Goal: Information Seeking & Learning: Understand process/instructions

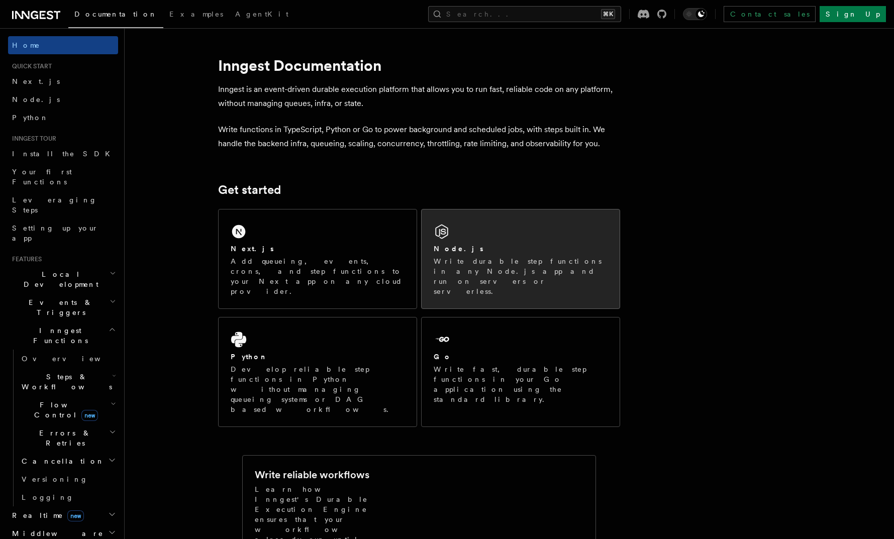
click at [481, 248] on div "Node.js" at bounding box center [520, 249] width 174 height 11
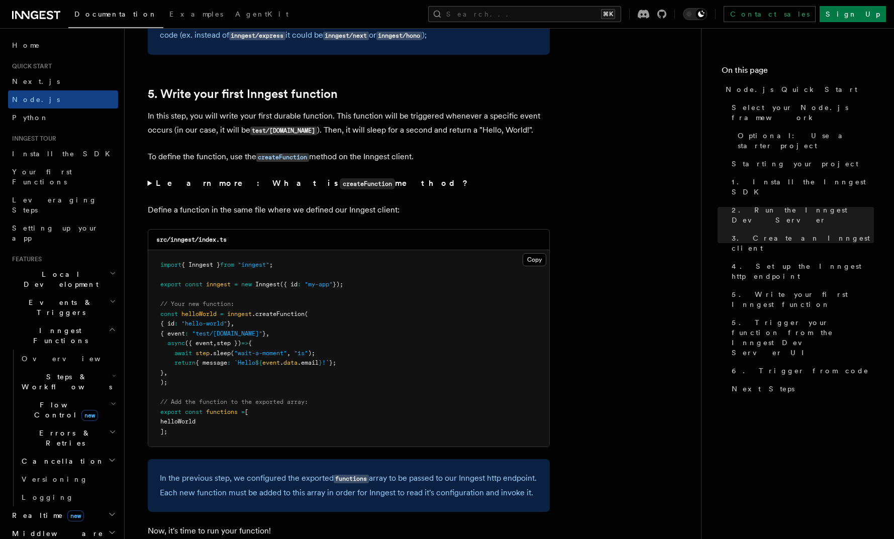
scroll to position [1841, 0]
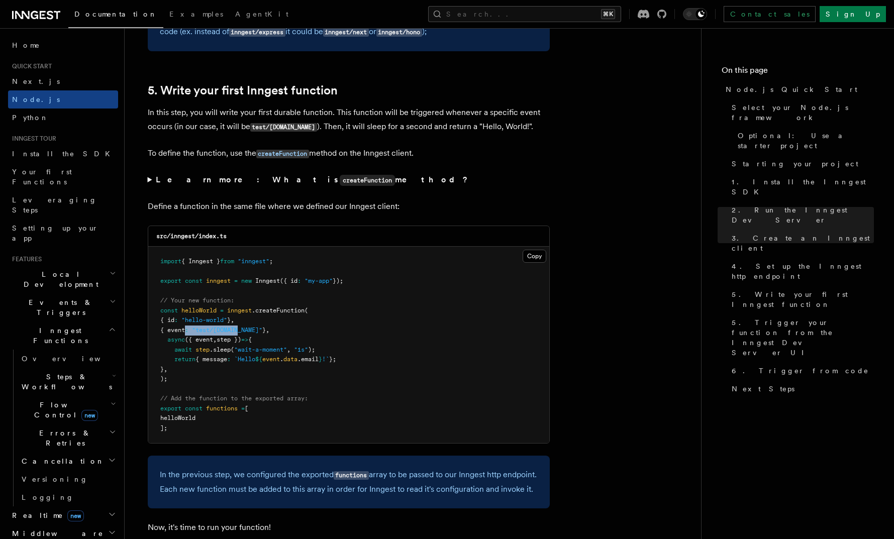
drag, startPoint x: 192, startPoint y: 334, endPoint x: 251, endPoint y: 334, distance: 58.8
click at [248, 334] on span "{ event : "test/hello.world" } ," at bounding box center [214, 329] width 109 height 7
click at [257, 334] on span ""test/[DOMAIN_NAME]"" at bounding box center [227, 329] width 70 height 7
drag, startPoint x: 219, startPoint y: 353, endPoint x: 275, endPoint y: 353, distance: 55.8
click at [273, 353] on span "await step .sleep ( "wait-a-moment" , "1s" );" at bounding box center [237, 349] width 155 height 7
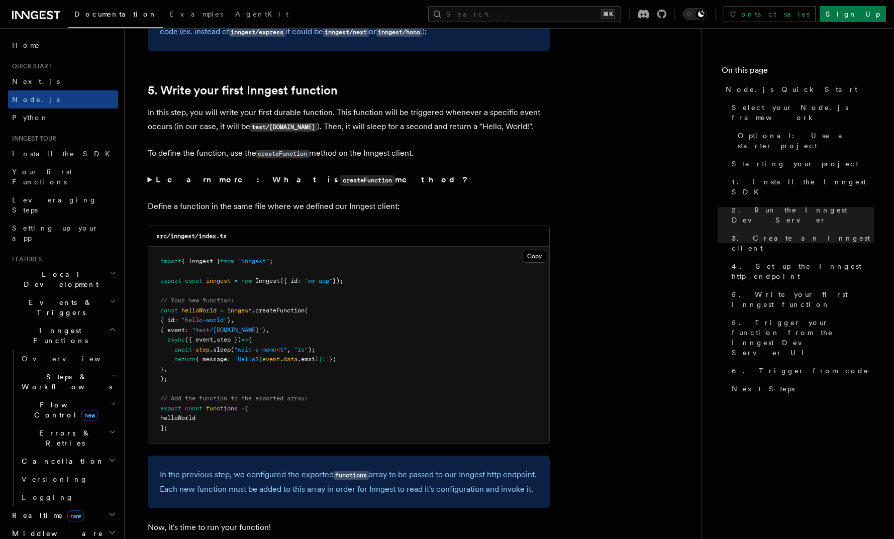
click at [275, 353] on span ""wait-a-moment"" at bounding box center [260, 349] width 53 height 7
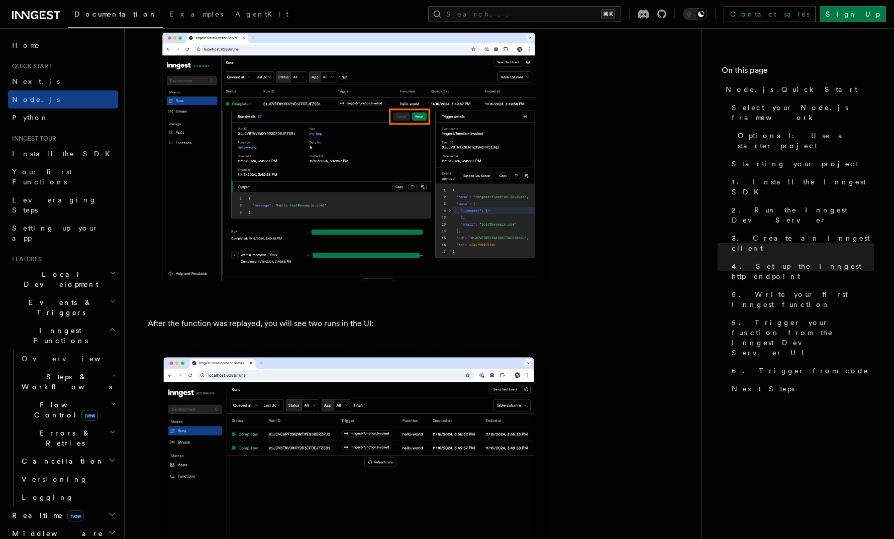
scroll to position [4839, 0]
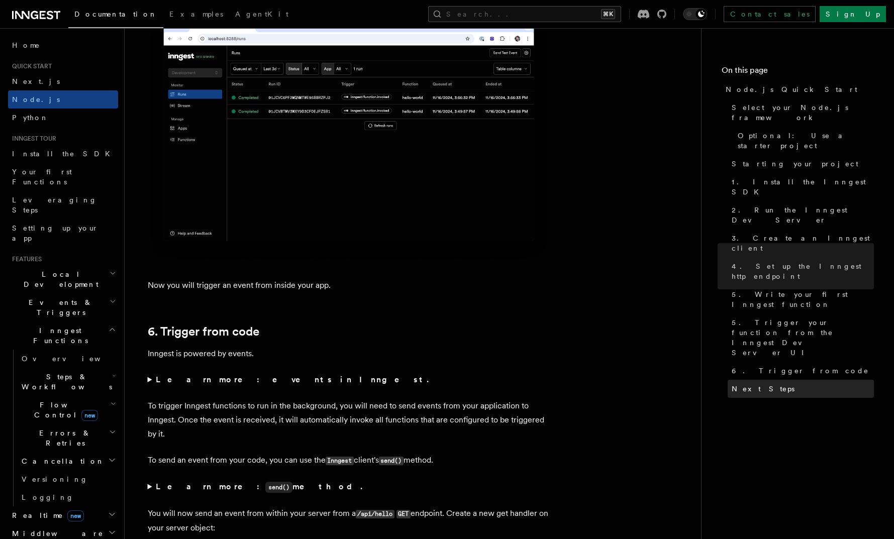
click at [752, 384] on span "Next Steps" at bounding box center [762, 389] width 63 height 10
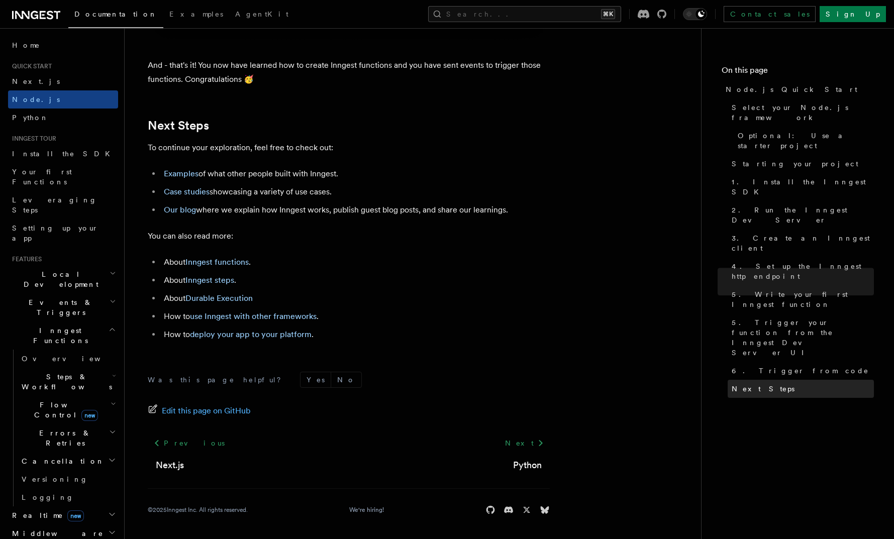
scroll to position [6235, 0]
click at [180, 177] on link "Examples" at bounding box center [181, 174] width 35 height 10
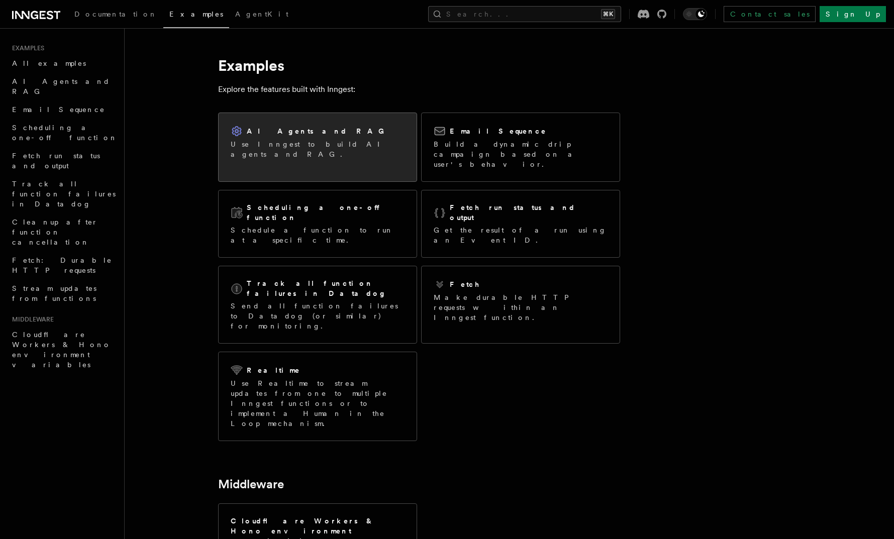
click at [338, 145] on p "Use Inngest to build AI agents and RAG." at bounding box center [318, 149] width 174 height 20
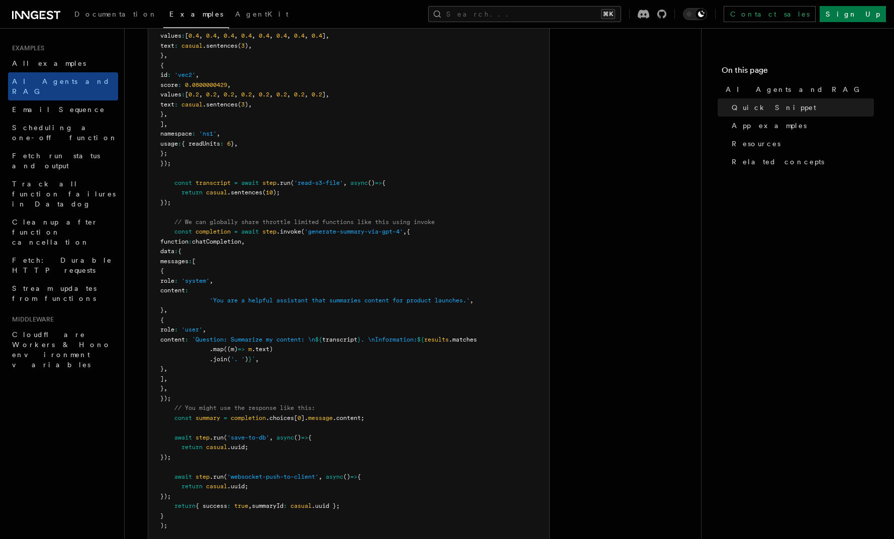
scroll to position [506, 0]
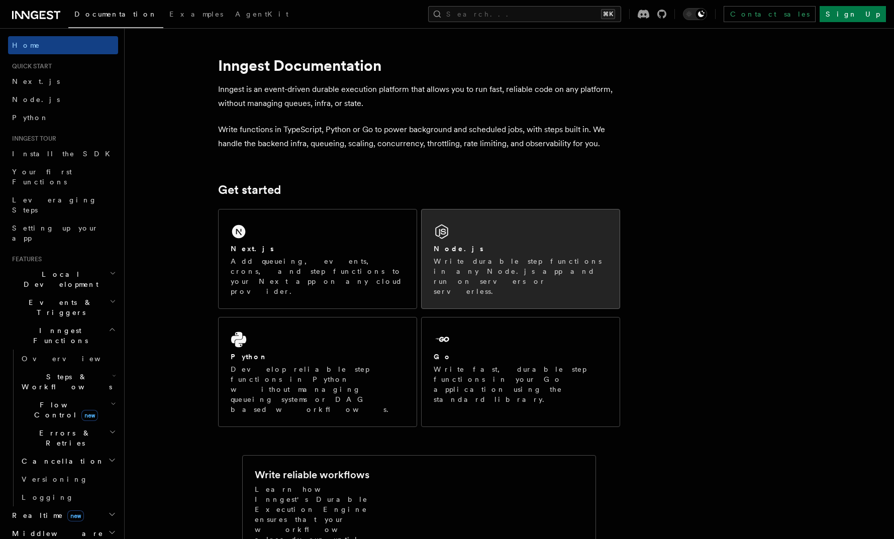
click at [476, 251] on div "Node.js" at bounding box center [520, 249] width 174 height 11
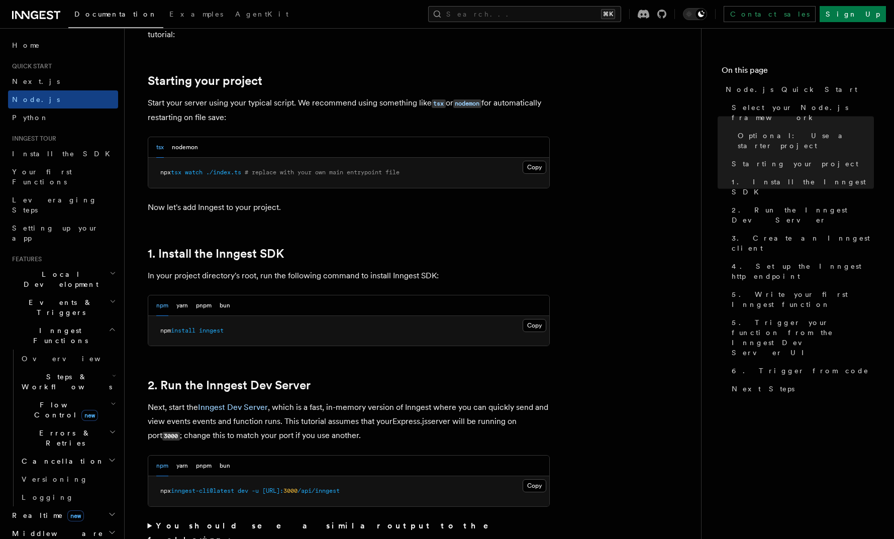
scroll to position [450, 0]
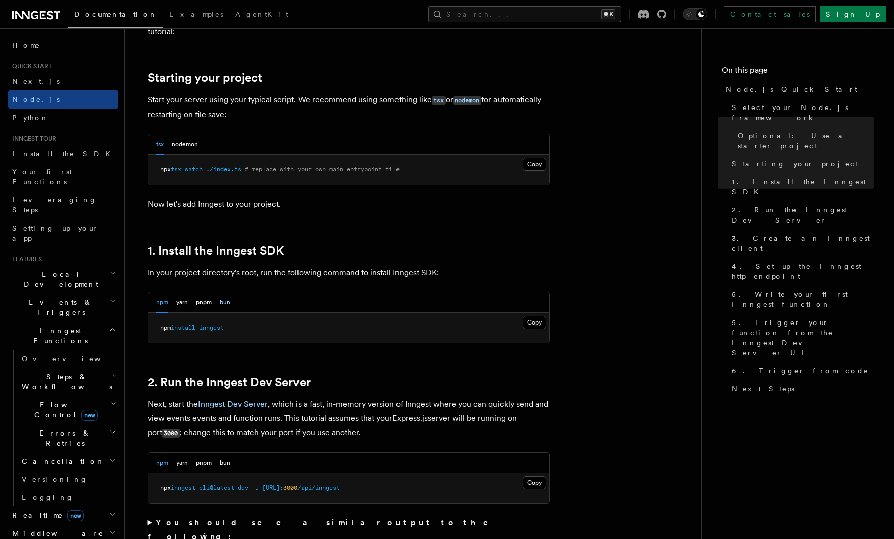
click at [226, 302] on button "bun" at bounding box center [224, 302] width 11 height 21
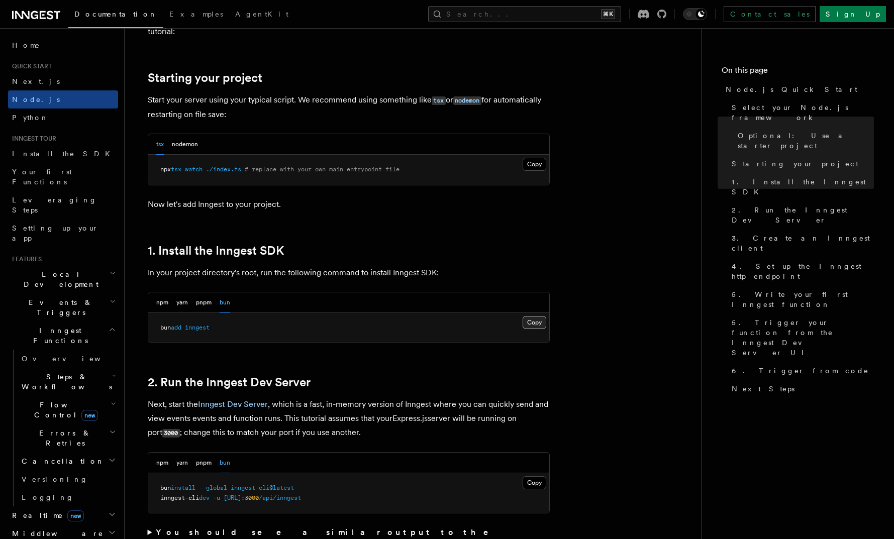
click at [539, 318] on button "Copy Copied" at bounding box center [534, 322] width 24 height 13
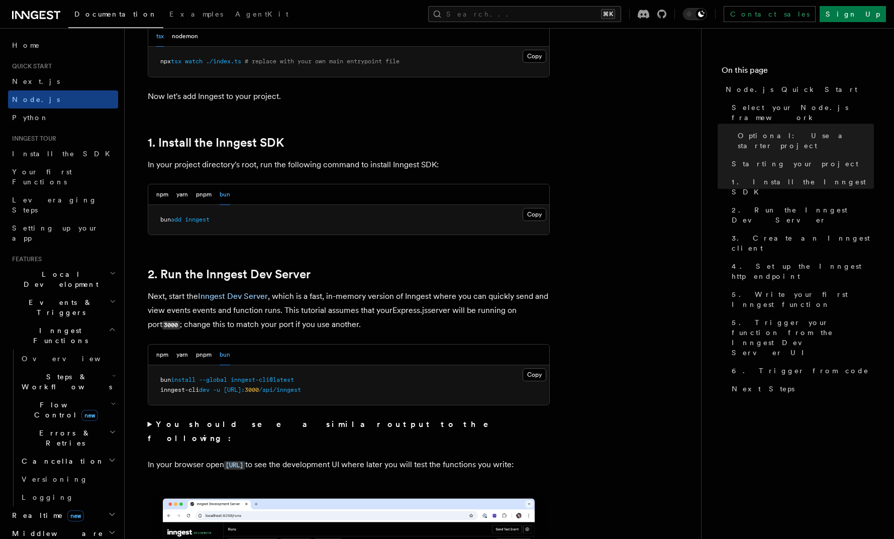
scroll to position [559, 0]
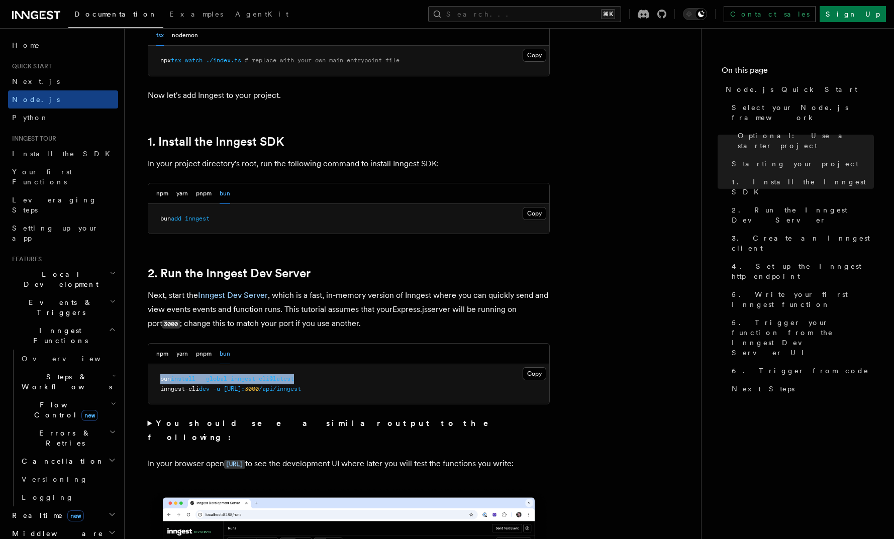
drag, startPoint x: 155, startPoint y: 377, endPoint x: 319, endPoint y: 378, distance: 164.7
click at [319, 377] on pre "bun install --global inngest-cli@latest inngest-cli dev -u http://localhost: 30…" at bounding box center [348, 384] width 401 height 40
copy span "bun install --global inngest-cli@latest"
drag, startPoint x: 361, startPoint y: 391, endPoint x: 154, endPoint y: 390, distance: 206.4
click at [154, 390] on pre "bun install --global inngest-cli@latest inngest-cli dev -u http://localhost: 30…" at bounding box center [348, 384] width 401 height 40
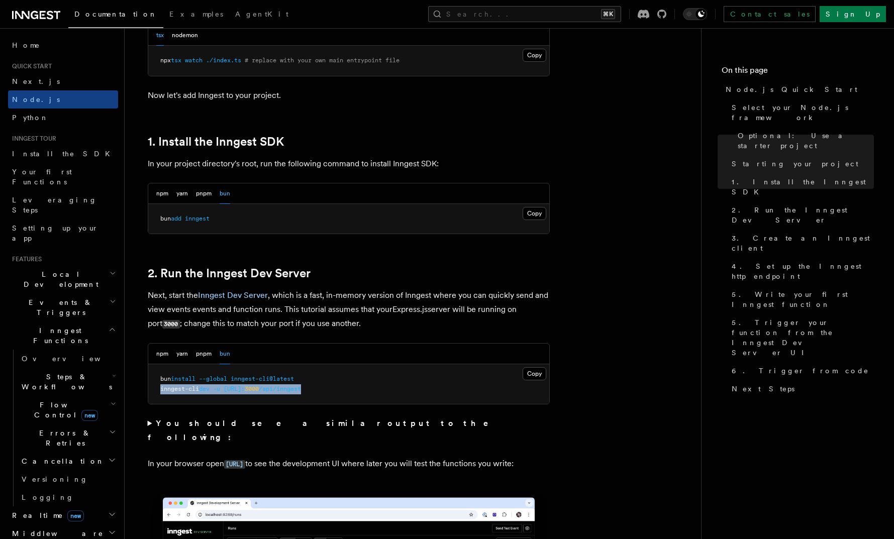
copy span "inngest-cli dev -u http://localhost: 3000 /api/inngest"
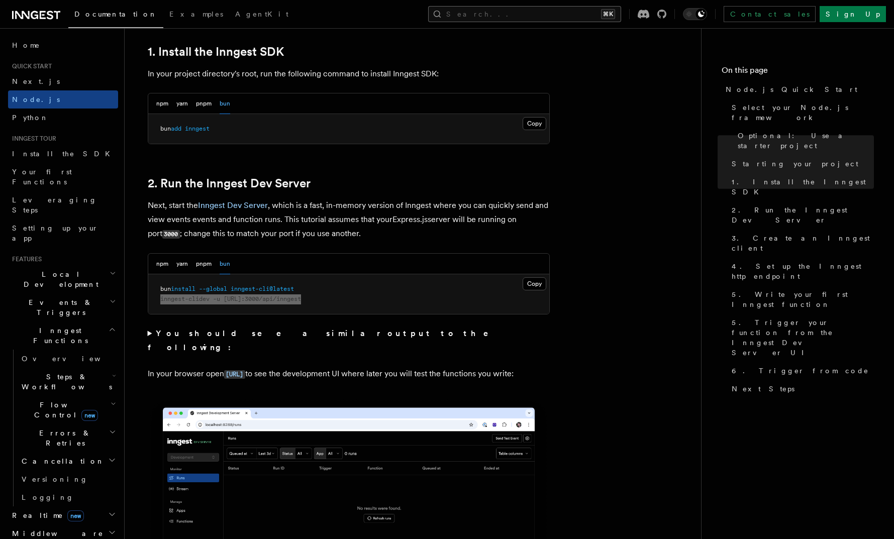
scroll to position [649, 0]
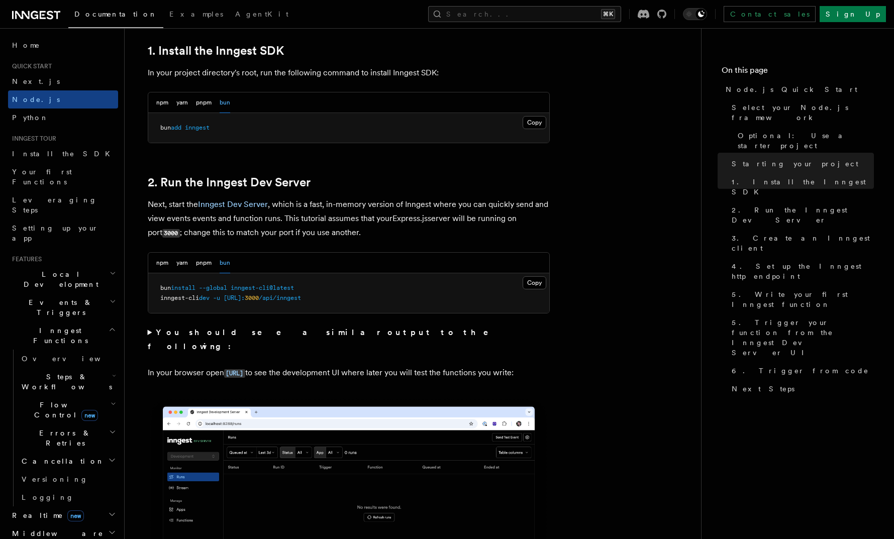
click at [148, 334] on summary "You should see a similar output to the following:" at bounding box center [349, 339] width 402 height 28
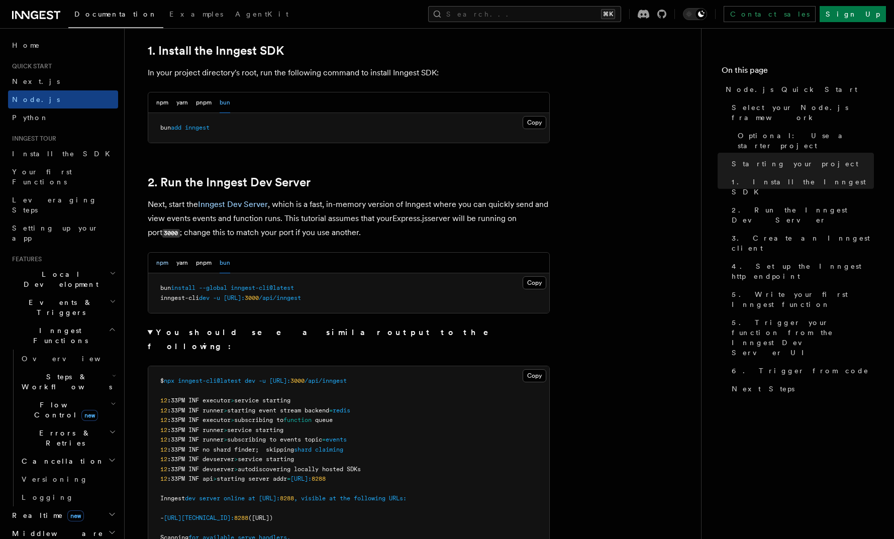
click at [165, 270] on button "npm" at bounding box center [162, 263] width 12 height 21
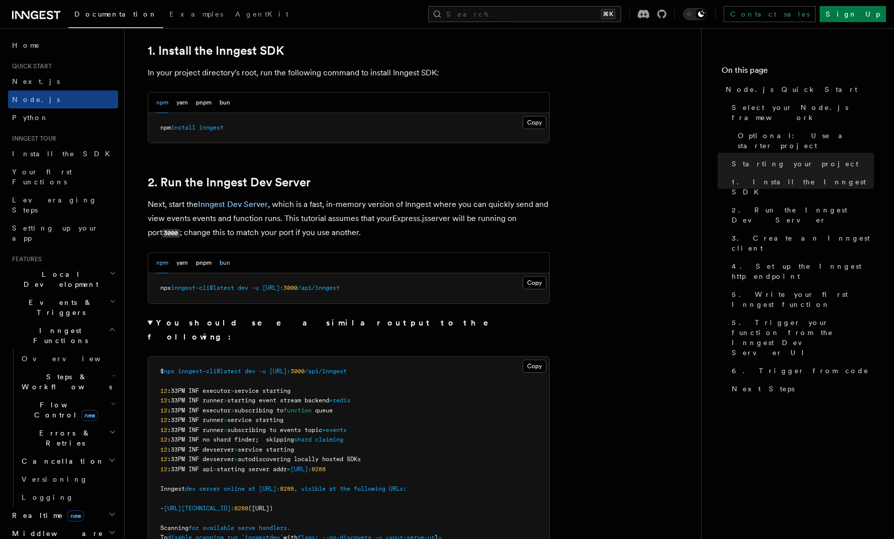
click at [226, 263] on button "bun" at bounding box center [224, 263] width 11 height 21
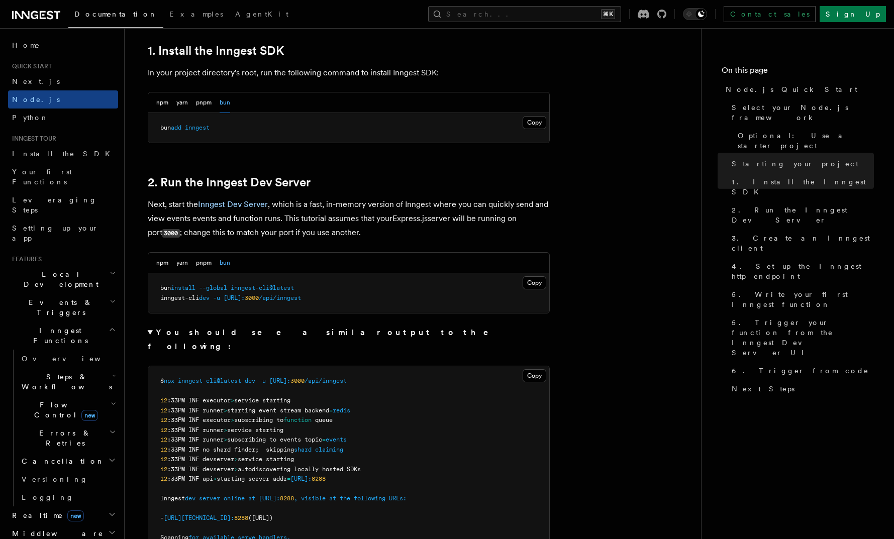
click at [230, 268] on button "bun" at bounding box center [224, 263] width 11 height 21
click at [153, 345] on details "You should see a similar output to the following: Copy Copied $ npx inngest-cli…" at bounding box center [349, 444] width 402 height 238
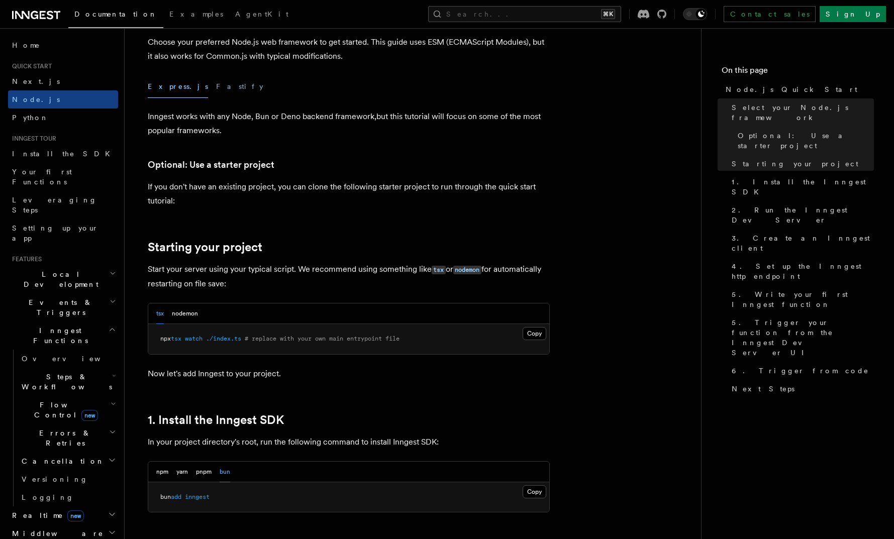
scroll to position [286, 0]
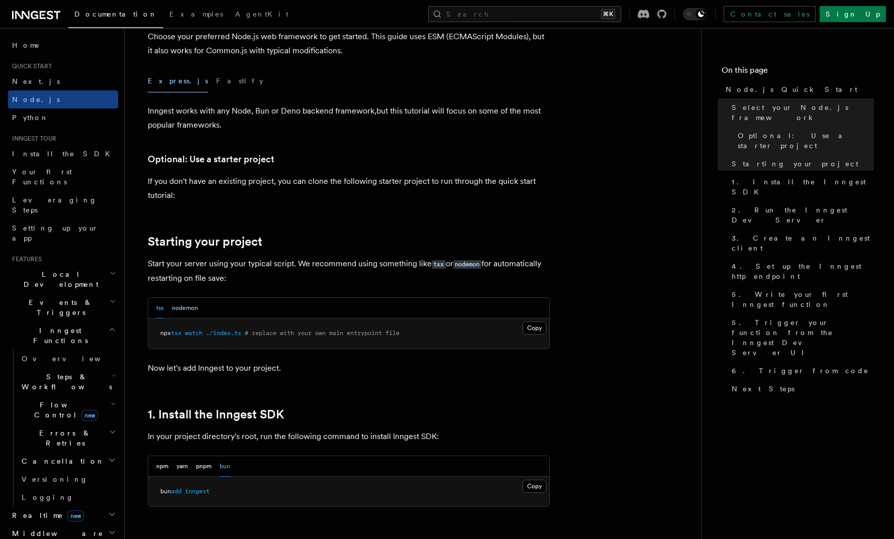
click at [180, 307] on button "nodemon" at bounding box center [185, 308] width 26 height 21
click at [160, 308] on button "tsx" at bounding box center [160, 308] width 8 height 21
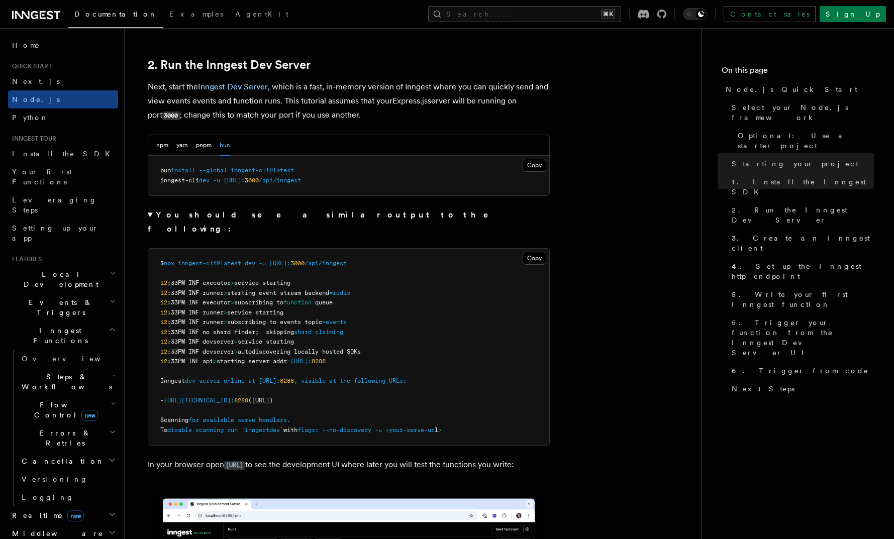
scroll to position [817, 0]
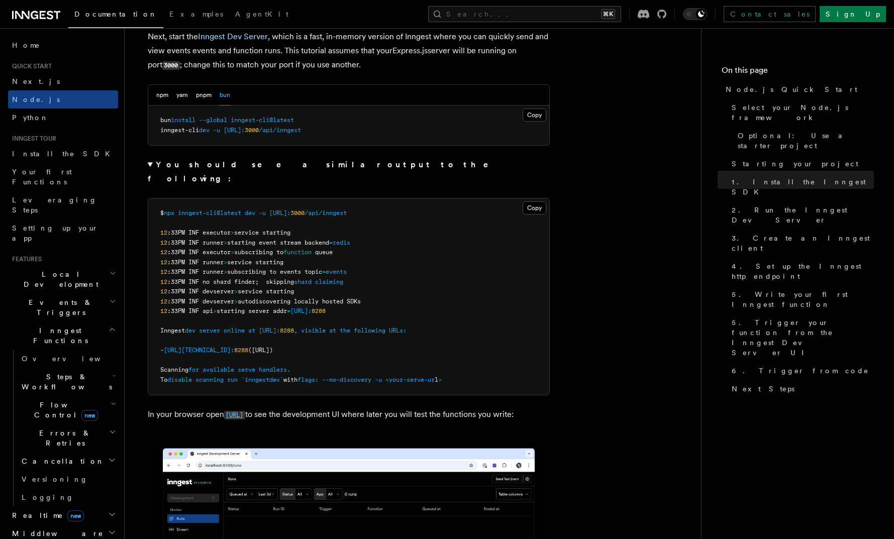
drag, startPoint x: 225, startPoint y: 400, endPoint x: 303, endPoint y: 401, distance: 78.9
click at [303, 407] on p "In your browser open http://localhost:8288 to see the development UI where late…" at bounding box center [349, 414] width 402 height 15
click at [245, 411] on code "[URL]" at bounding box center [234, 415] width 21 height 9
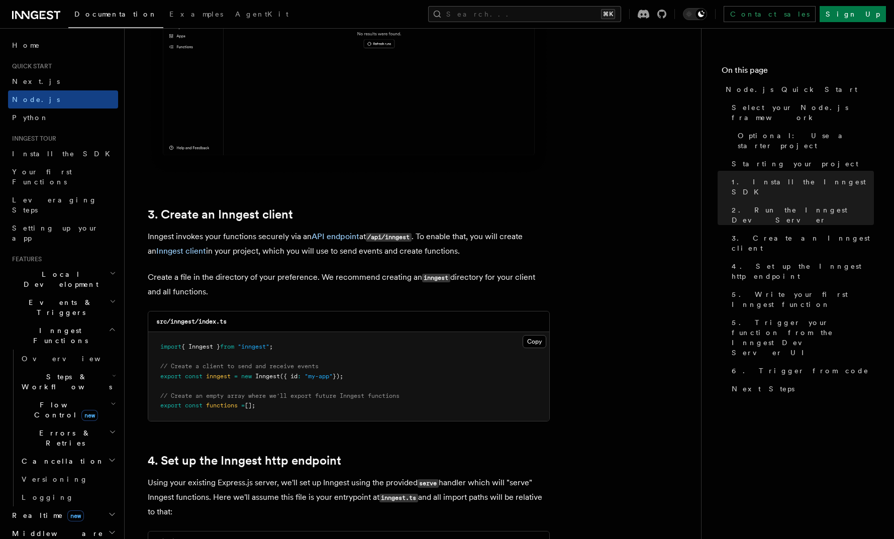
scroll to position [1119, 0]
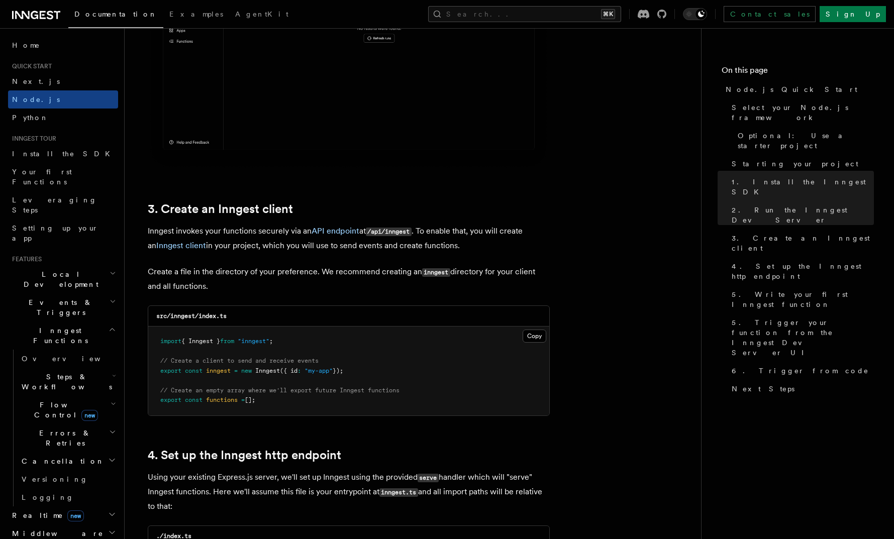
click at [171, 344] on span "import" at bounding box center [170, 341] width 21 height 7
drag, startPoint x: 151, startPoint y: 342, endPoint x: 289, endPoint y: 401, distance: 149.6
click at [289, 401] on pre "import { Inngest } from "inngest" ; // Create a client to send and receive even…" at bounding box center [348, 370] width 401 height 89
copy code "import { Inngest } from "inngest" ; // Create a client to send and receive even…"
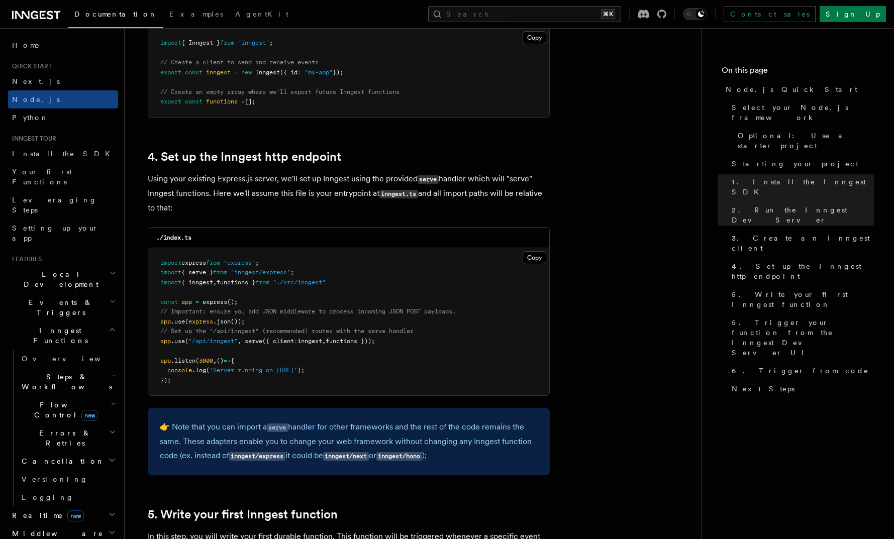
scroll to position [1425, 0]
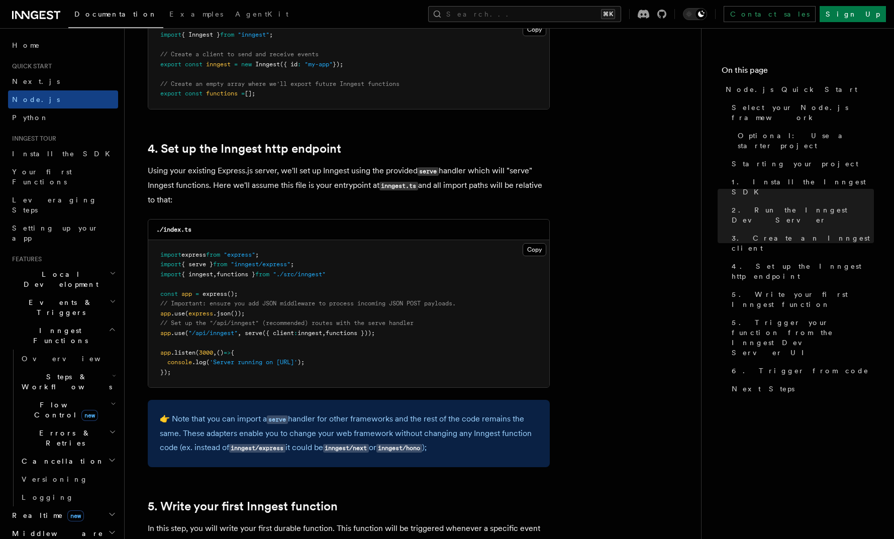
click at [290, 190] on p "Using your existing Express.js server, we'll set up Inngest using the provided …" at bounding box center [349, 185] width 402 height 43
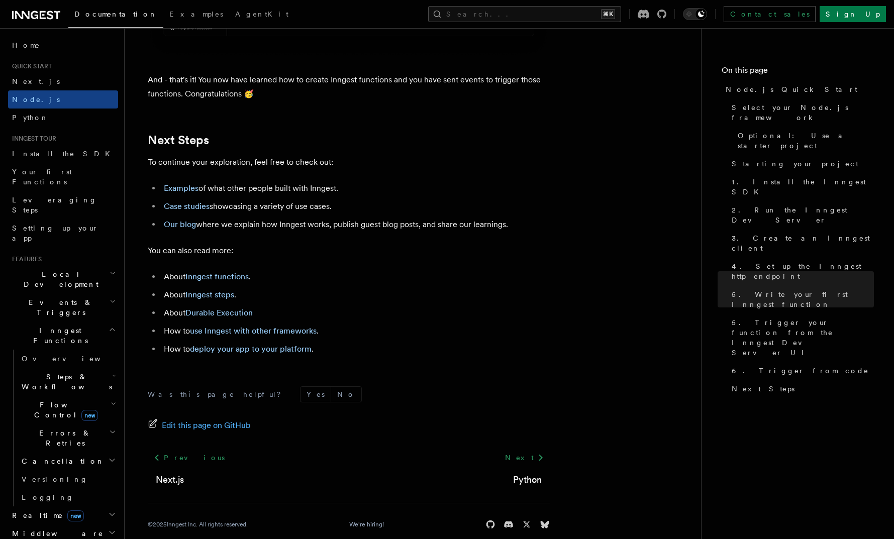
scroll to position [6189, 0]
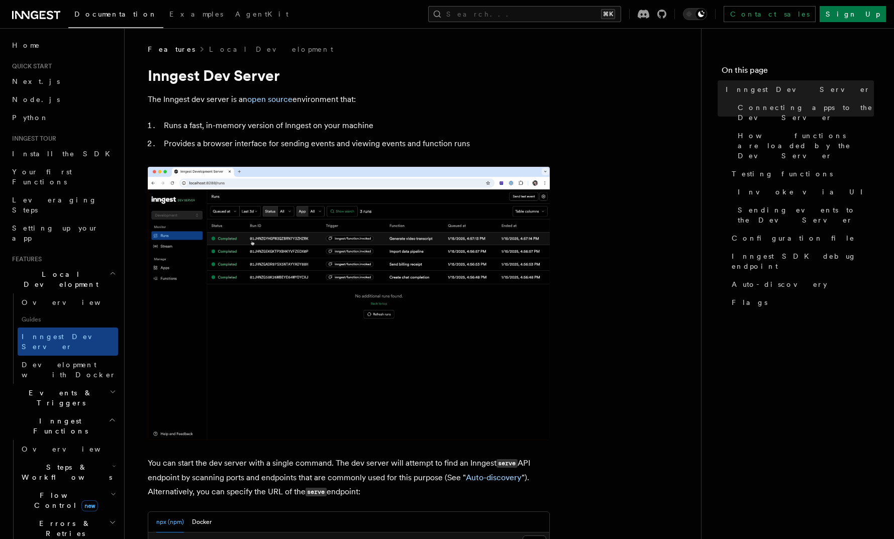
drag, startPoint x: 264, startPoint y: 277, endPoint x: 157, endPoint y: 277, distance: 107.5
copy code "npx inngest-cli@latest dev"
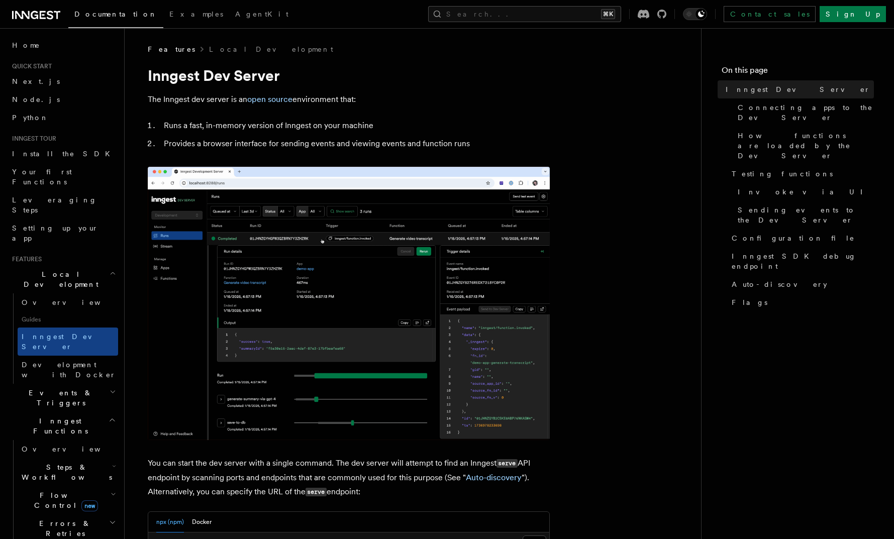
scroll to position [19, 0]
